Goal: Find specific page/section: Find specific page/section

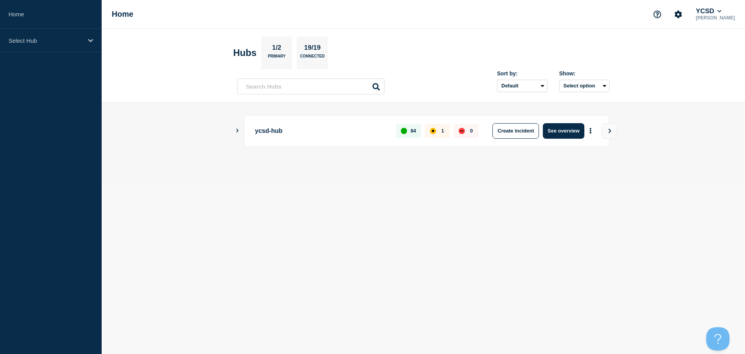
click at [728, 129] on main "ycsd-hub 84 1 0 Create incident See overview" at bounding box center [423, 143] width 643 height 83
click at [236, 129] on icon "Show Connected Hubs" at bounding box center [237, 130] width 5 height 4
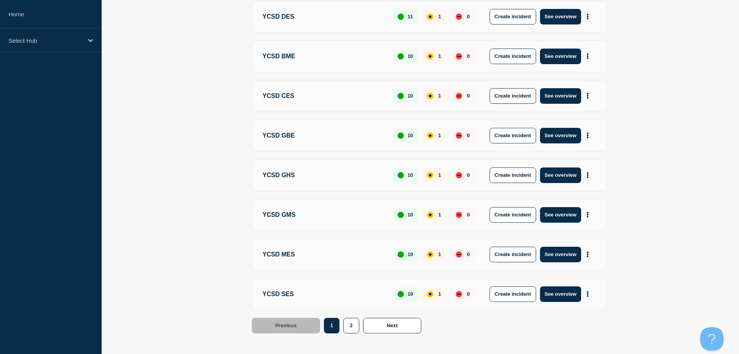
scroll to position [255, 0]
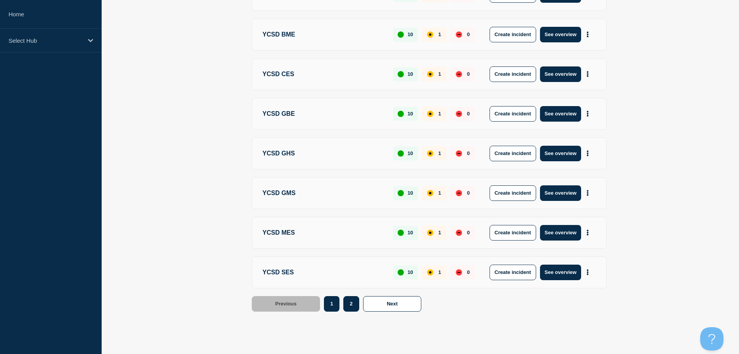
click at [350, 302] on button "2" at bounding box center [351, 304] width 16 height 16
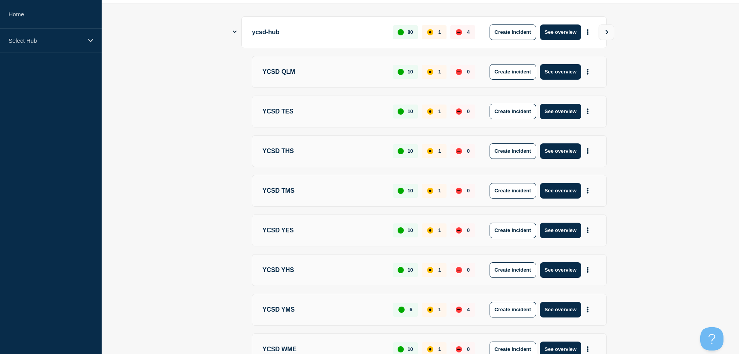
scroll to position [0, 0]
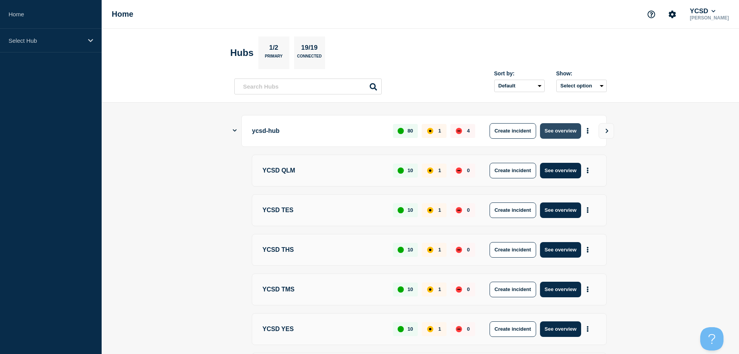
click at [559, 129] on button "See overview" at bounding box center [560, 131] width 41 height 16
